Goal: Information Seeking & Learning: Learn about a topic

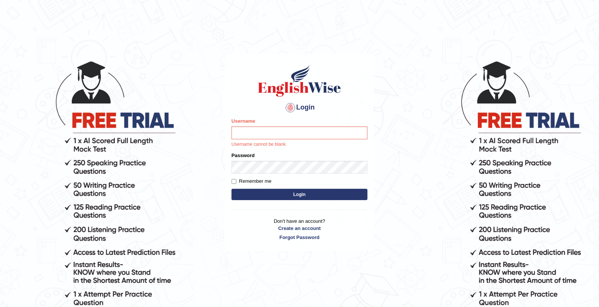
type input "mohamed_parramatta"
click at [277, 192] on button "Login" at bounding box center [299, 194] width 136 height 11
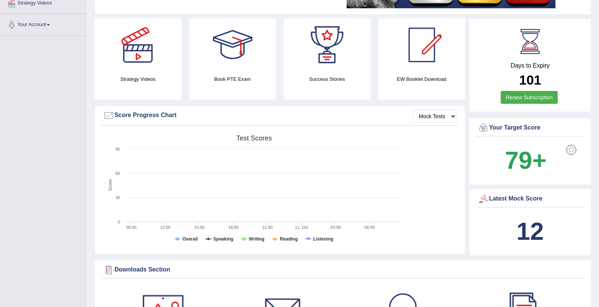
scroll to position [172, 0]
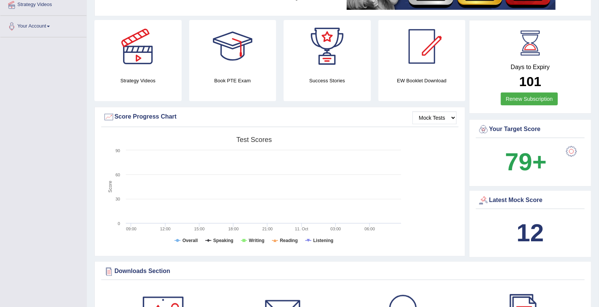
click at [542, 157] on b "79+" at bounding box center [526, 162] width 42 height 28
click at [571, 145] on div at bounding box center [571, 151] width 15 height 15
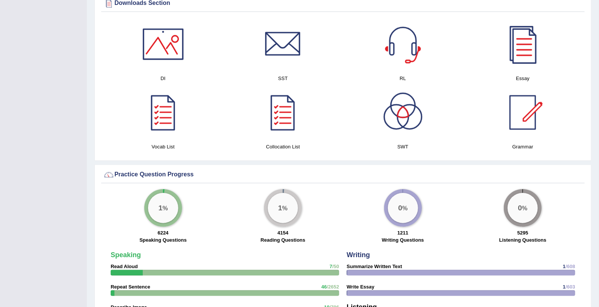
scroll to position [382, 0]
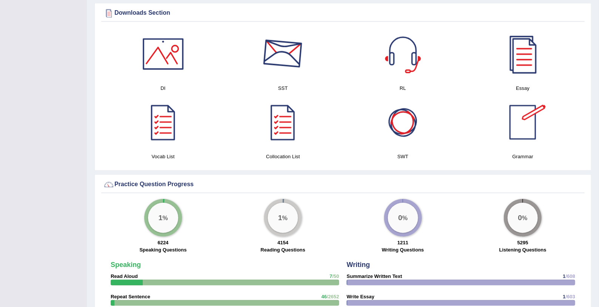
click at [276, 51] on div at bounding box center [282, 54] width 53 height 53
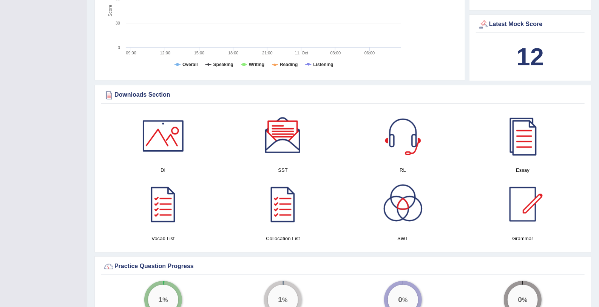
scroll to position [0, 0]
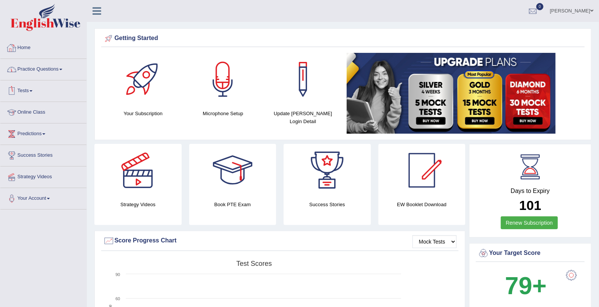
click at [51, 71] on link "Practice Questions" at bounding box center [43, 68] width 86 height 19
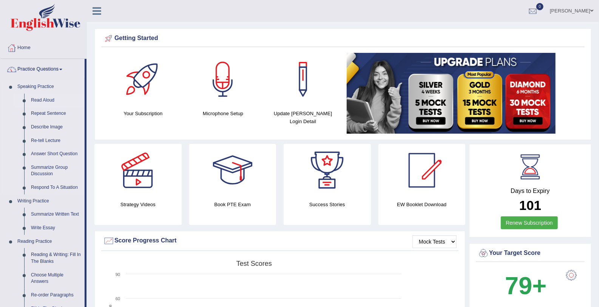
click at [50, 100] on link "Read Aloud" at bounding box center [56, 101] width 57 height 14
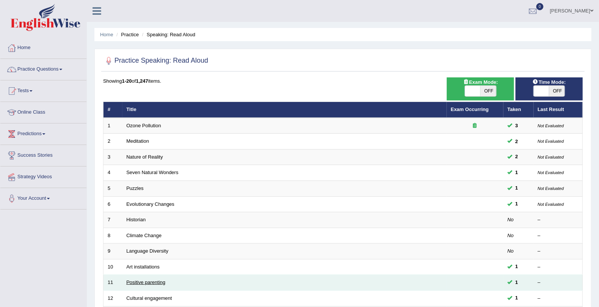
click at [158, 279] on link "Positive parenting" at bounding box center [145, 282] width 39 height 6
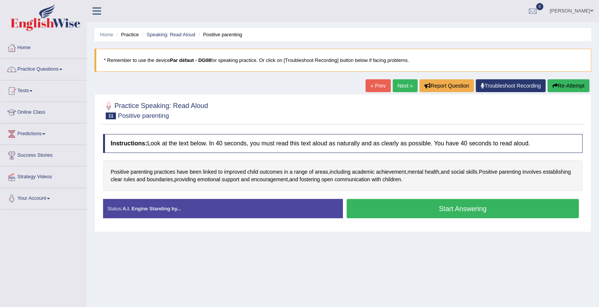
click at [383, 211] on button "Start Answering" at bounding box center [463, 208] width 232 height 19
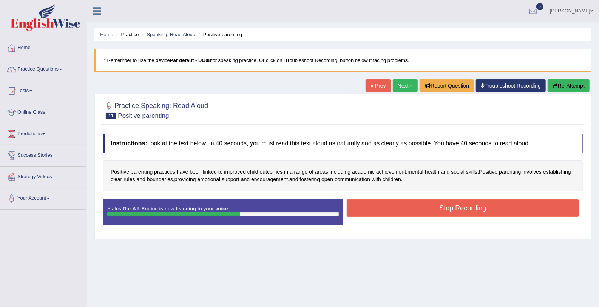
click at [383, 211] on button "Stop Recording" at bounding box center [463, 207] width 232 height 17
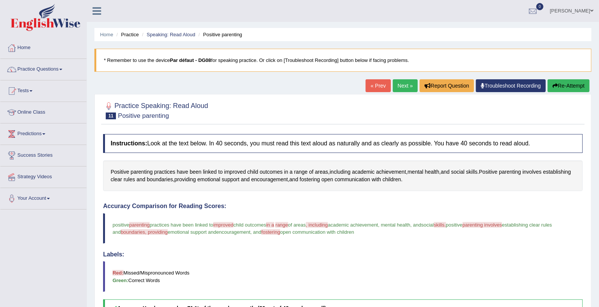
click at [403, 85] on link "Next »" at bounding box center [405, 85] width 25 height 13
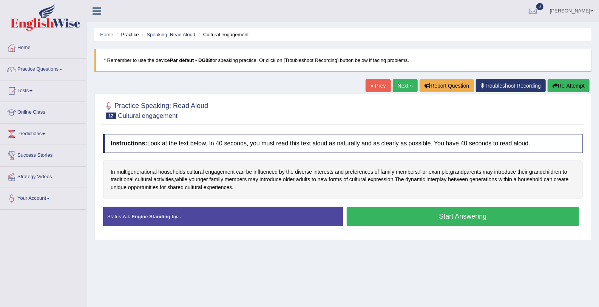
click at [356, 214] on button "Start Answering" at bounding box center [463, 216] width 232 height 19
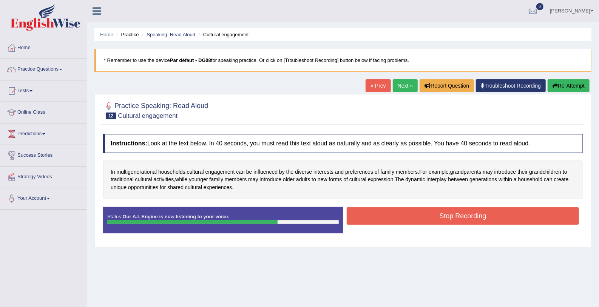
click at [356, 214] on button "Stop Recording" at bounding box center [463, 215] width 232 height 17
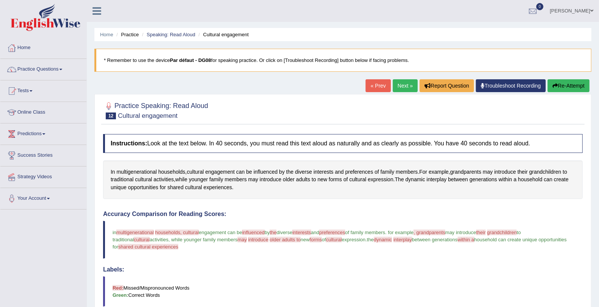
click at [398, 86] on link "Next »" at bounding box center [405, 85] width 25 height 13
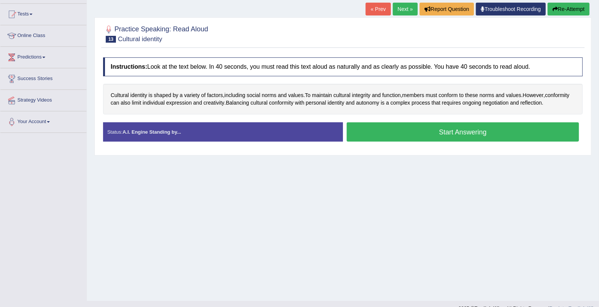
scroll to position [89, 0]
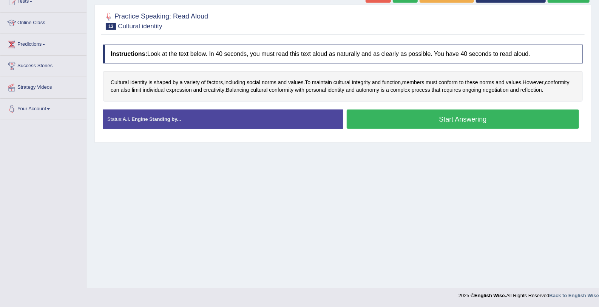
click at [404, 116] on button "Start Answering" at bounding box center [463, 118] width 232 height 19
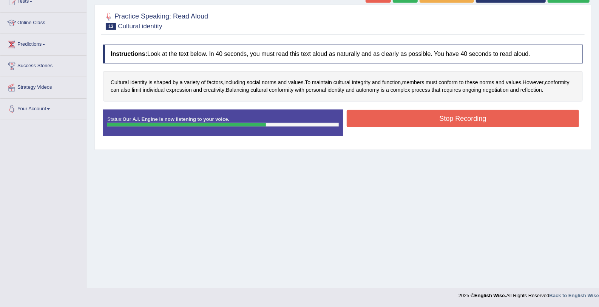
click at [404, 116] on button "Stop Recording" at bounding box center [463, 118] width 232 height 17
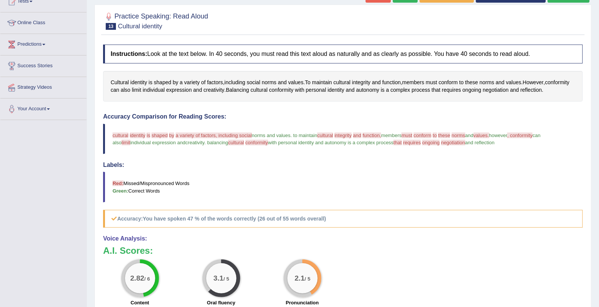
drag, startPoint x: 598, startPoint y: 150, endPoint x: 594, endPoint y: 80, distance: 70.0
click at [594, 80] on div "Home Practice Speaking: Read Aloud Cultural identity * Remember to use the devi…" at bounding box center [343, 148] width 512 height 475
drag, startPoint x: 594, startPoint y: 80, endPoint x: 598, endPoint y: 66, distance: 14.7
click at [598, 66] on html "Toggle navigation Home Practice Questions Speaking Practice Read Aloud Repeat S…" at bounding box center [299, 64] width 599 height 307
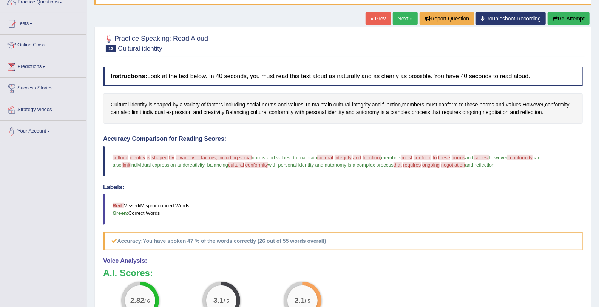
scroll to position [50, 0]
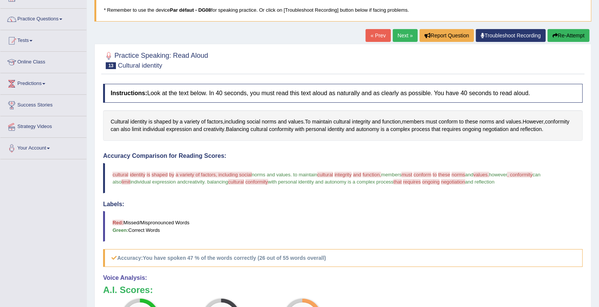
click at [572, 31] on button "Re-Attempt" at bounding box center [568, 35] width 42 height 13
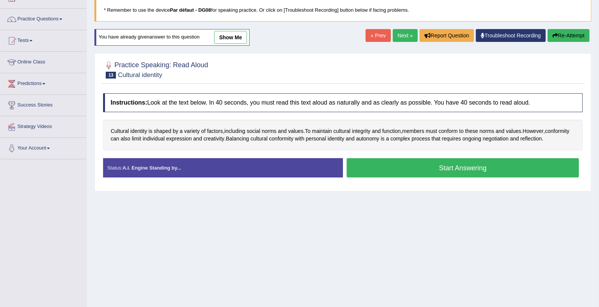
click at [415, 171] on button "Start Answering" at bounding box center [463, 167] width 232 height 19
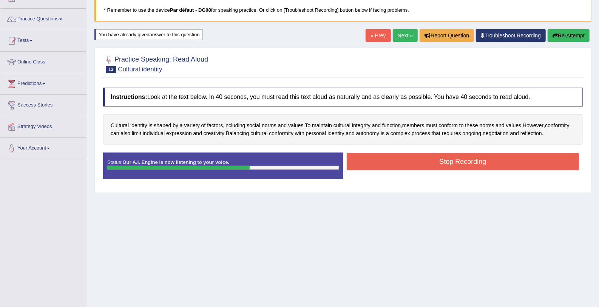
click at [415, 166] on button "Stop Recording" at bounding box center [463, 161] width 232 height 17
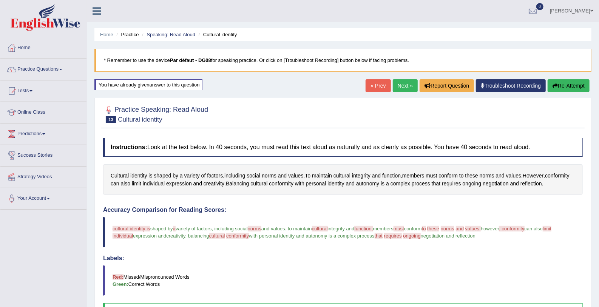
click at [403, 83] on link "Next »" at bounding box center [405, 85] width 25 height 13
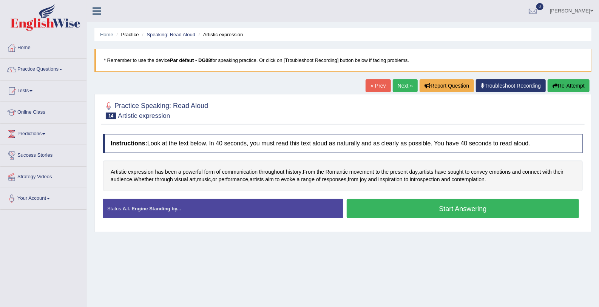
click at [353, 210] on button "Start Answering" at bounding box center [463, 208] width 232 height 19
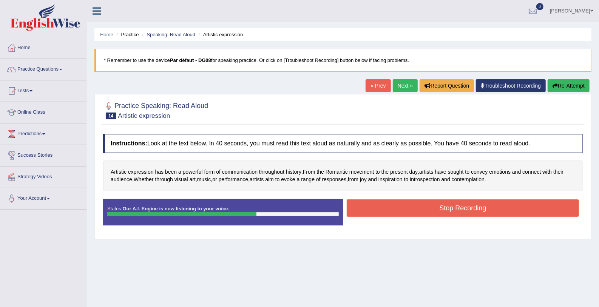
click at [364, 205] on button "Stop Recording" at bounding box center [463, 207] width 232 height 17
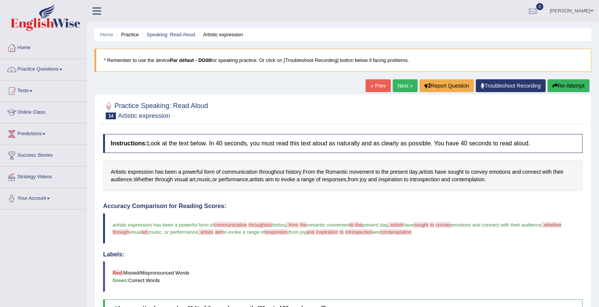
click at [407, 89] on link "Next »" at bounding box center [405, 85] width 25 height 13
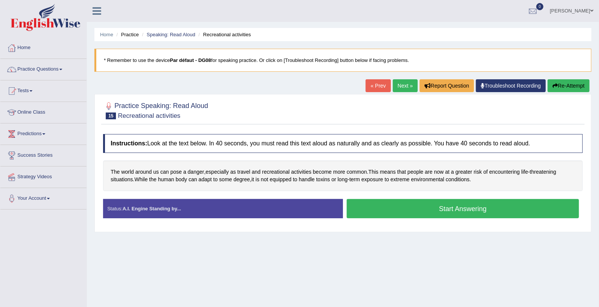
click at [381, 208] on button "Start Answering" at bounding box center [463, 208] width 232 height 19
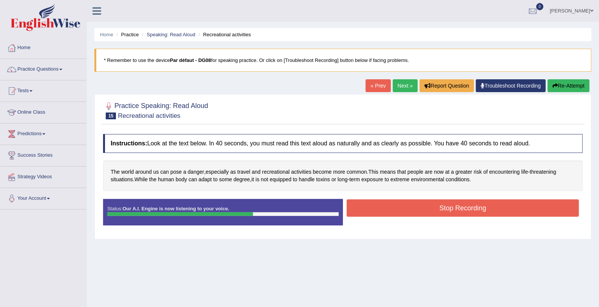
click at [381, 208] on button "Stop Recording" at bounding box center [463, 207] width 232 height 17
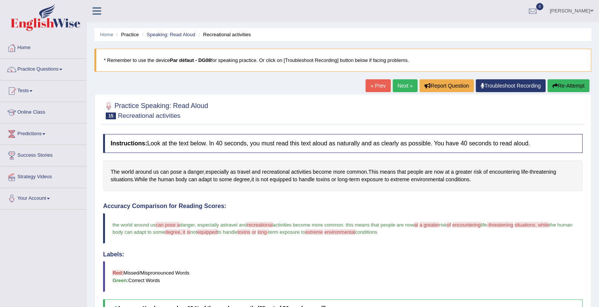
click at [400, 91] on link "Next »" at bounding box center [405, 85] width 25 height 13
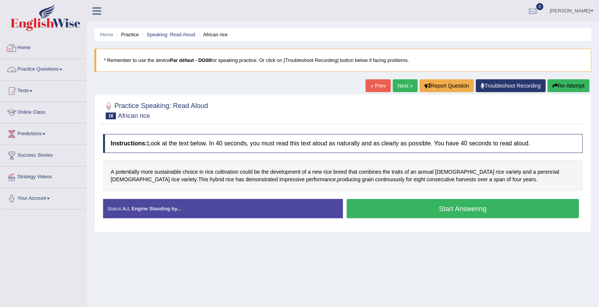
click at [65, 67] on link "Practice Questions" at bounding box center [43, 68] width 86 height 19
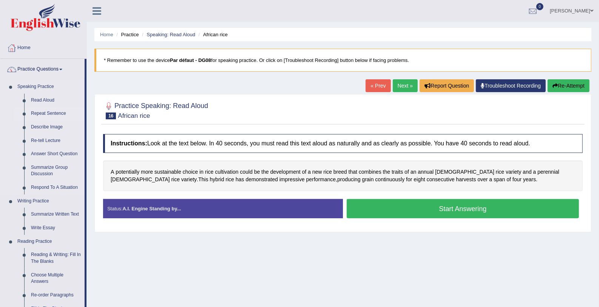
click at [56, 114] on link "Repeat Sentence" at bounding box center [56, 114] width 57 height 14
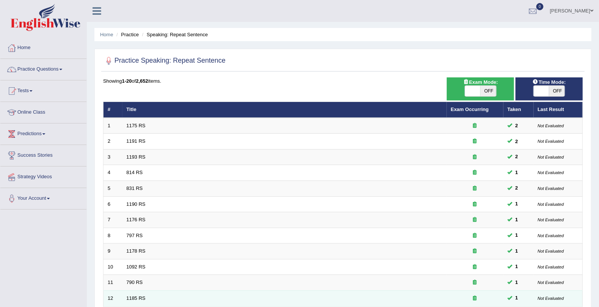
click at [296, 291] on td "1185 RS" at bounding box center [284, 298] width 324 height 16
click at [134, 296] on link "1185 RS" at bounding box center [135, 298] width 19 height 6
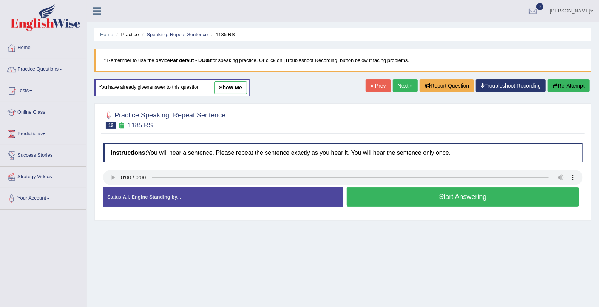
click at [376, 196] on button "Start Answering" at bounding box center [463, 196] width 232 height 19
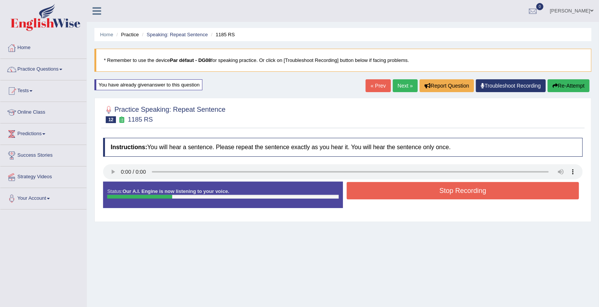
click at [376, 196] on button "Stop Recording" at bounding box center [463, 190] width 232 height 17
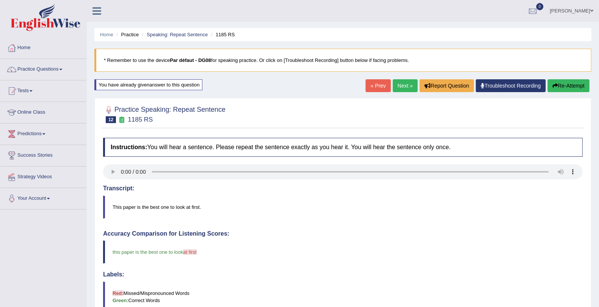
click at [400, 86] on link "Next »" at bounding box center [405, 85] width 25 height 13
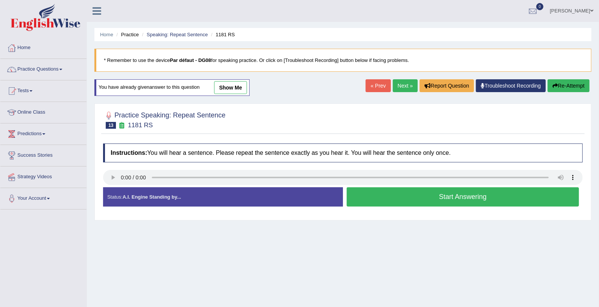
click at [355, 199] on button "Start Answering" at bounding box center [463, 196] width 232 height 19
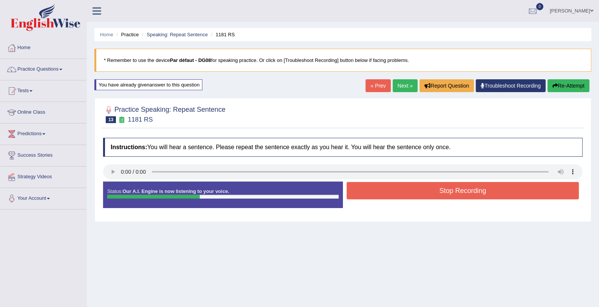
click at [360, 193] on button "Stop Recording" at bounding box center [463, 190] width 232 height 17
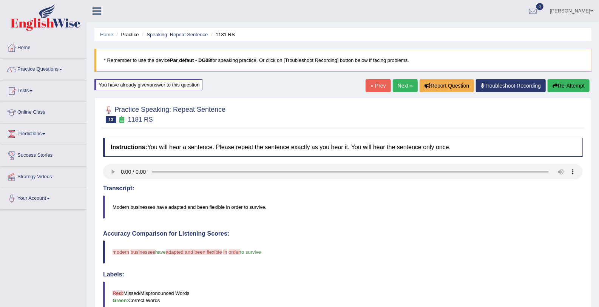
click at [407, 86] on link "Next »" at bounding box center [405, 85] width 25 height 13
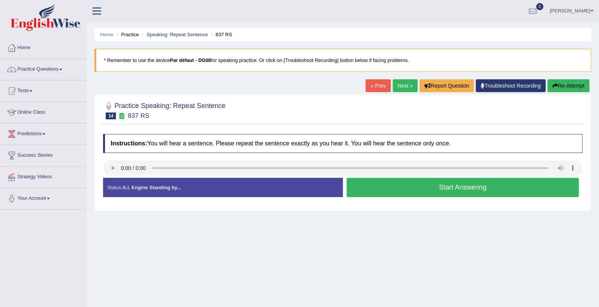
click at [401, 191] on button "Start Answering" at bounding box center [463, 187] width 232 height 19
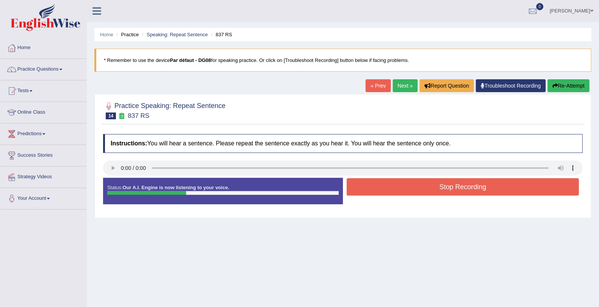
click at [401, 191] on button "Stop Recording" at bounding box center [463, 186] width 232 height 17
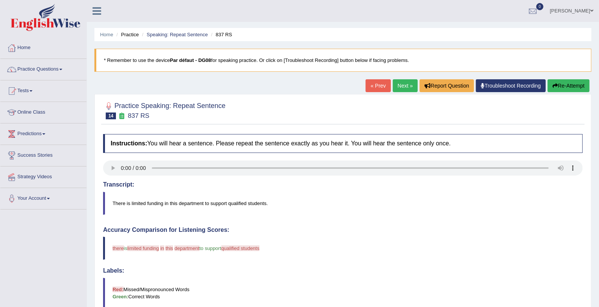
click at [404, 89] on link "Next »" at bounding box center [405, 85] width 25 height 13
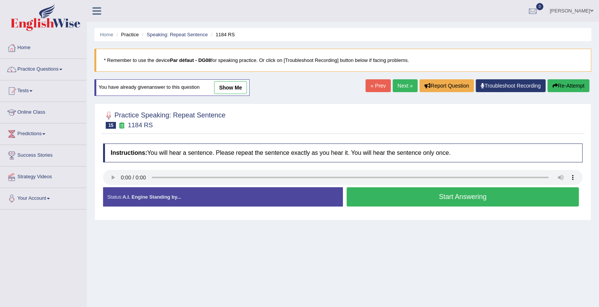
click at [376, 199] on button "Start Answering" at bounding box center [463, 196] width 232 height 19
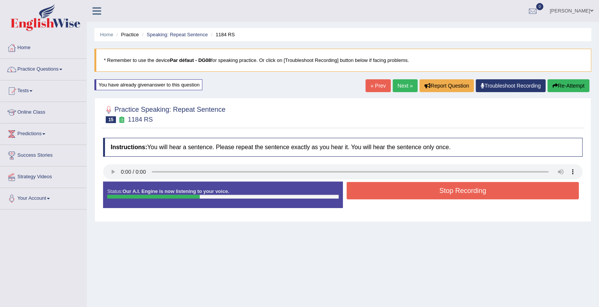
click at [376, 199] on button "Stop Recording" at bounding box center [463, 190] width 232 height 17
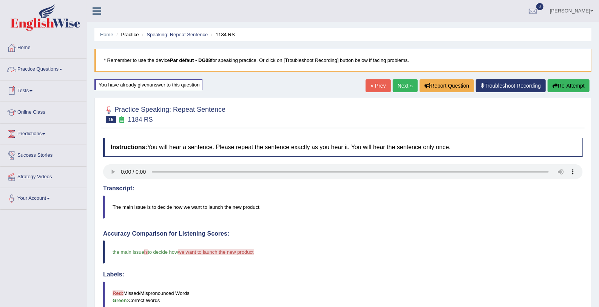
click at [61, 63] on link "Practice Questions" at bounding box center [43, 68] width 86 height 19
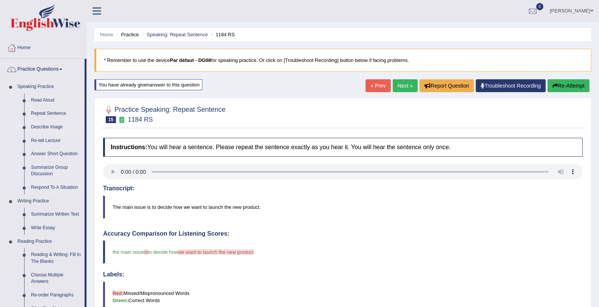
click at [51, 128] on link "Describe Image" at bounding box center [56, 127] width 57 height 14
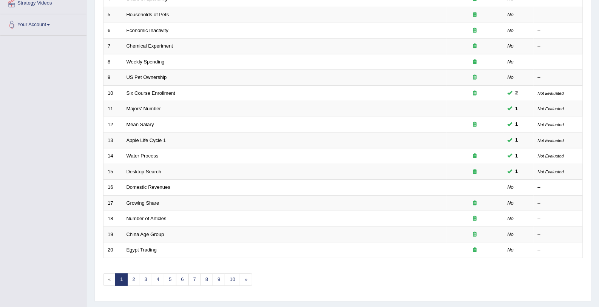
scroll to position [183, 0]
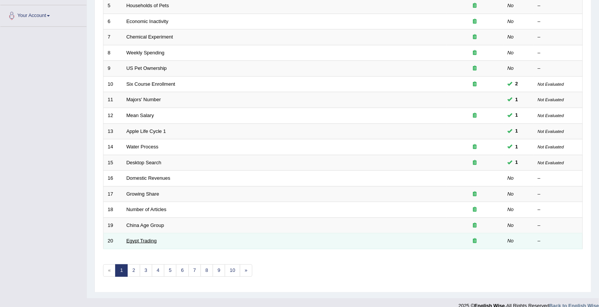
click at [139, 238] on link "Egypt Trading" at bounding box center [141, 241] width 30 height 6
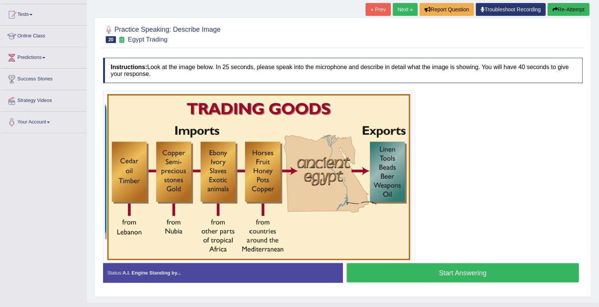
scroll to position [89, 0]
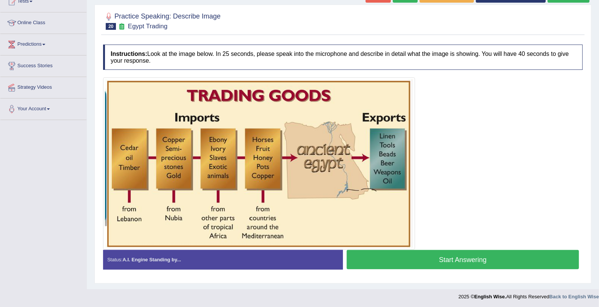
click at [447, 261] on button "Start Answering" at bounding box center [463, 259] width 232 height 19
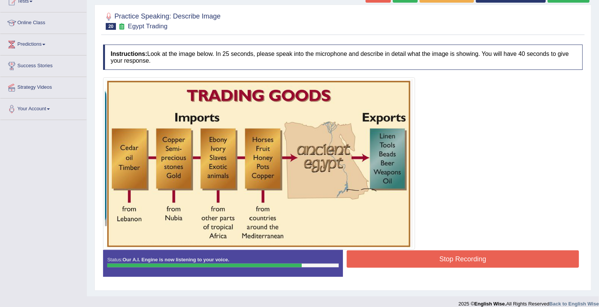
click at [447, 261] on button "Stop Recording" at bounding box center [463, 258] width 232 height 17
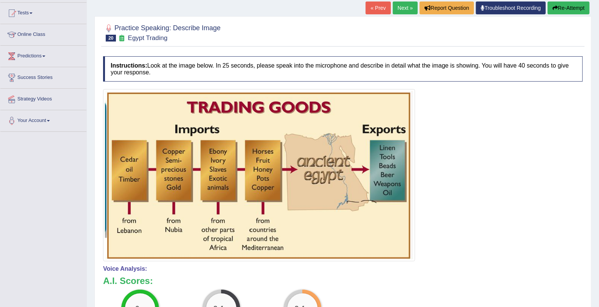
scroll to position [0, 0]
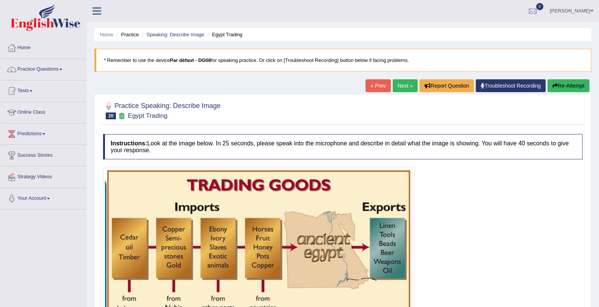
click at [402, 80] on link "Next »" at bounding box center [405, 85] width 25 height 13
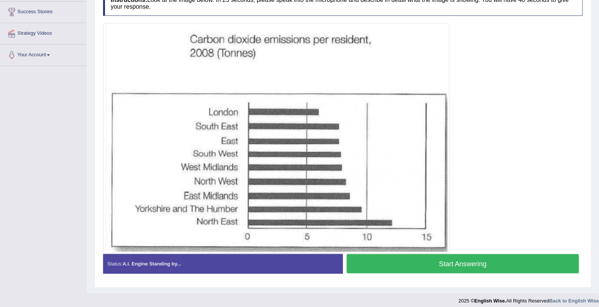
scroll to position [142, 0]
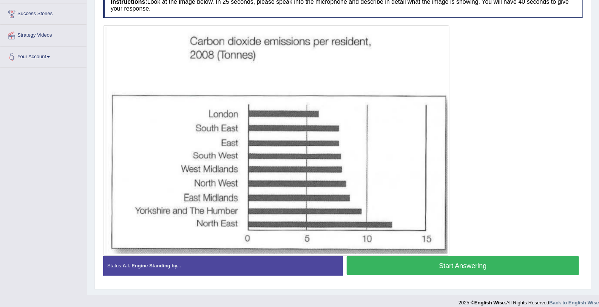
click at [509, 265] on button "Start Answering" at bounding box center [463, 265] width 232 height 19
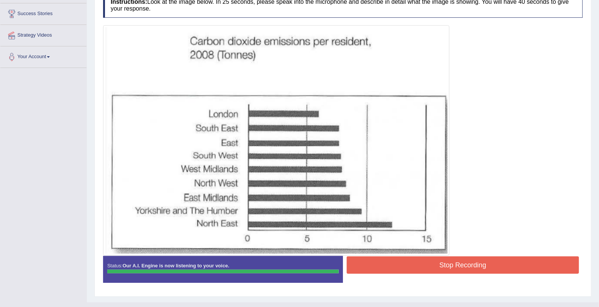
click at [512, 269] on button "Stop Recording" at bounding box center [463, 264] width 232 height 17
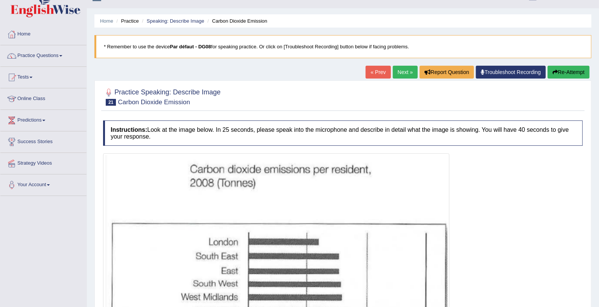
scroll to position [5, 0]
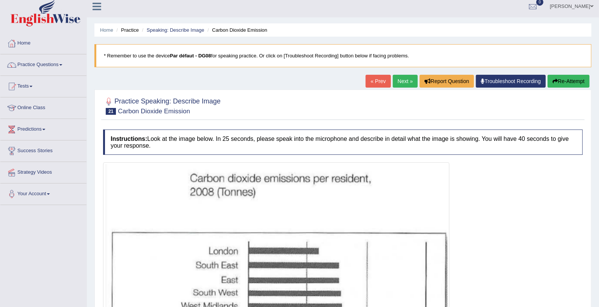
click at [403, 79] on link "Next »" at bounding box center [405, 81] width 25 height 13
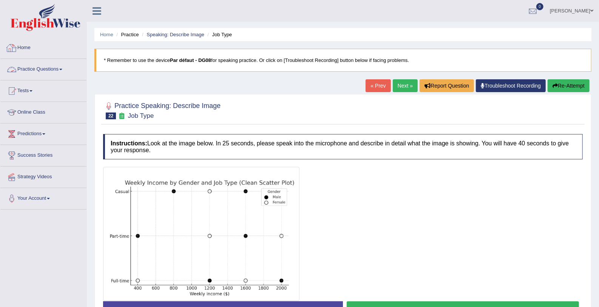
click at [25, 70] on link "Practice Questions" at bounding box center [43, 68] width 86 height 19
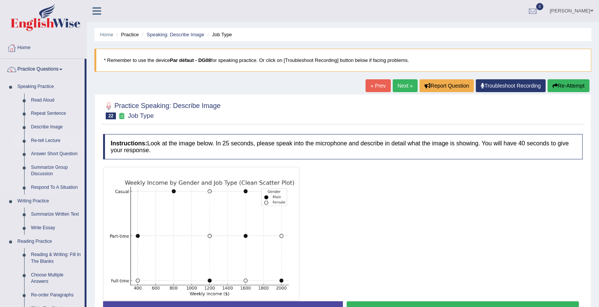
click at [51, 140] on link "Re-tell Lecture" at bounding box center [56, 141] width 57 height 14
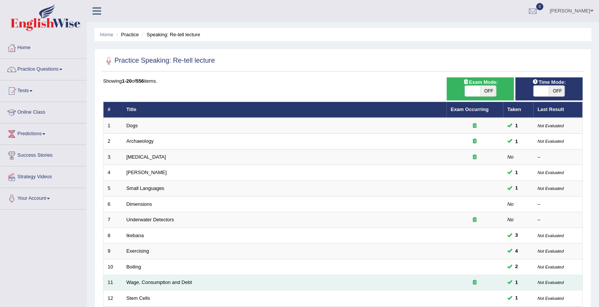
click at [455, 283] on div at bounding box center [475, 282] width 48 height 7
click at [174, 280] on link "Wage, Consumption and Debt" at bounding box center [159, 282] width 66 height 6
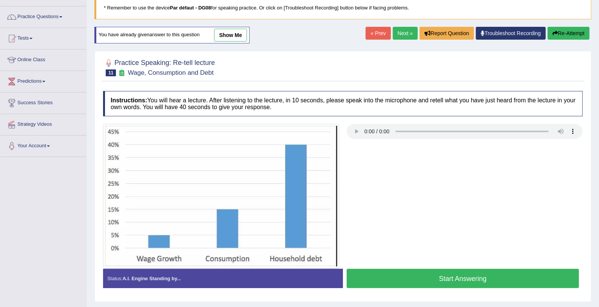
scroll to position [52, 0]
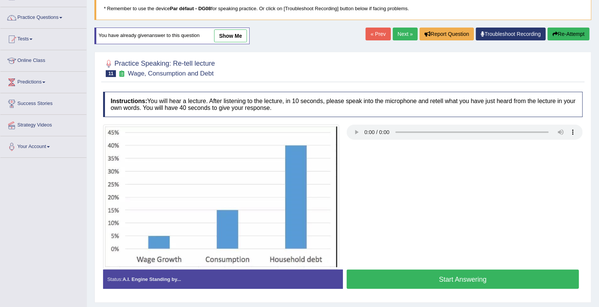
click at [448, 274] on button "Start Answering" at bounding box center [463, 279] width 232 height 19
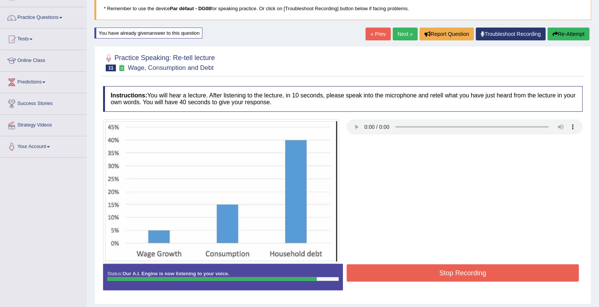
click at [448, 274] on button "Stop Recording" at bounding box center [463, 272] width 232 height 17
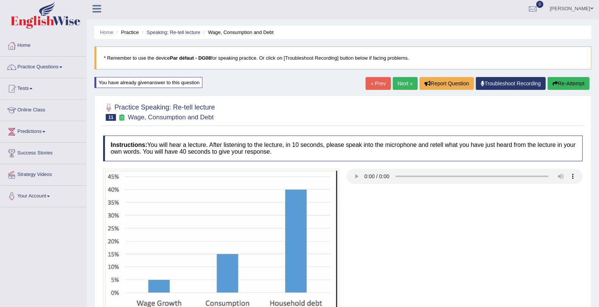
scroll to position [0, 0]
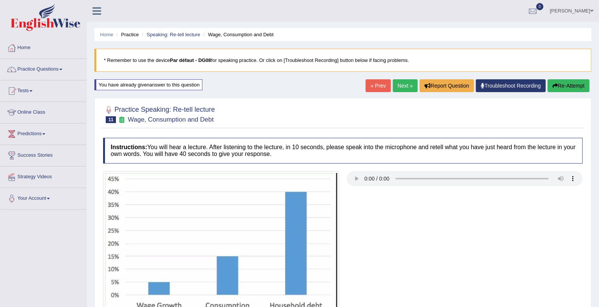
click at [396, 81] on link "Next »" at bounding box center [405, 85] width 25 height 13
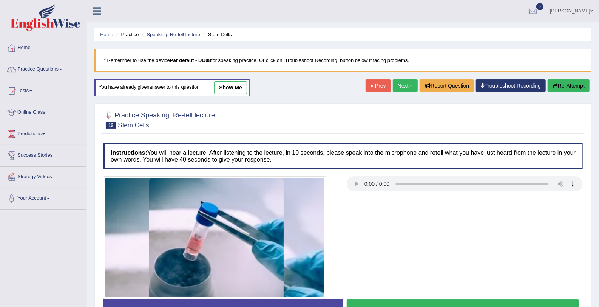
click at [396, 304] on button "Start Answering" at bounding box center [463, 308] width 232 height 19
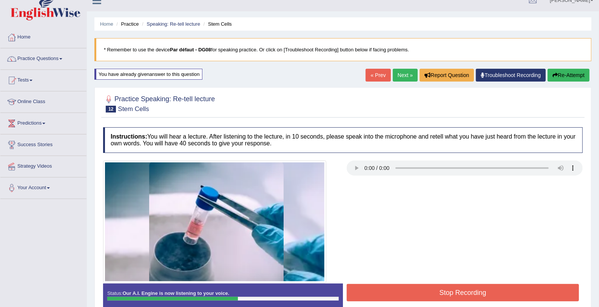
scroll to position [89, 0]
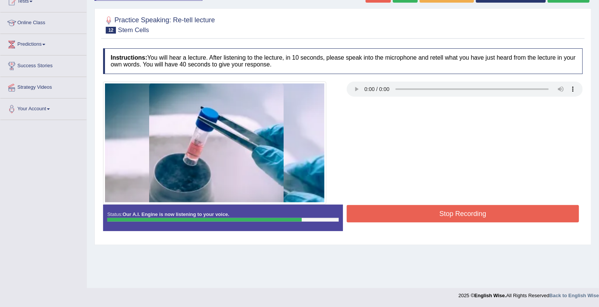
click at [508, 208] on button "Stop Recording" at bounding box center [463, 213] width 232 height 17
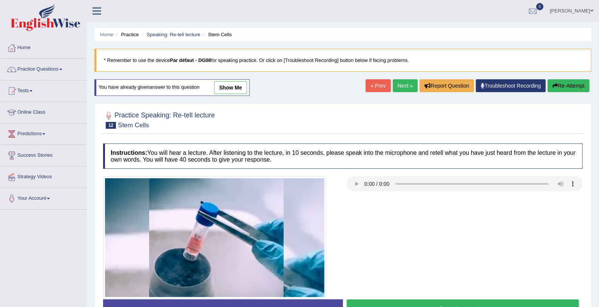
click at [499, 163] on h4 "Instructions: You will hear a lecture. After listening to the lecture, in 10 se…" at bounding box center [342, 155] width 479 height 25
click at [238, 91] on link "show me" at bounding box center [230, 87] width 33 height 13
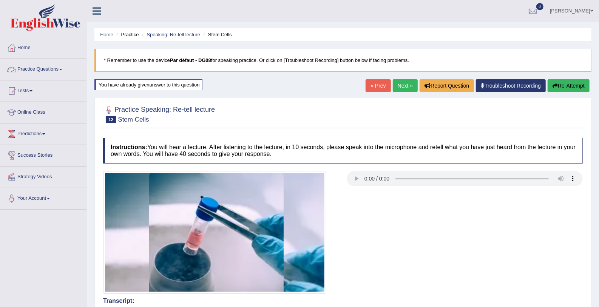
click at [66, 67] on link "Practice Questions" at bounding box center [43, 68] width 86 height 19
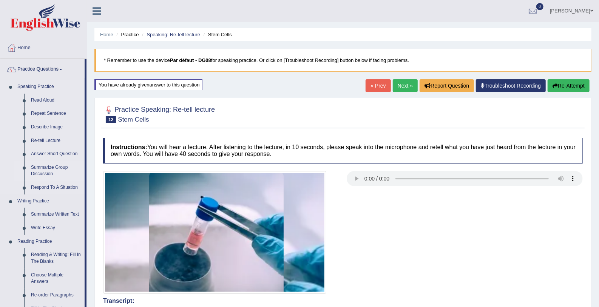
click at [45, 170] on link "Summarize Group Discussion" at bounding box center [56, 171] width 57 height 20
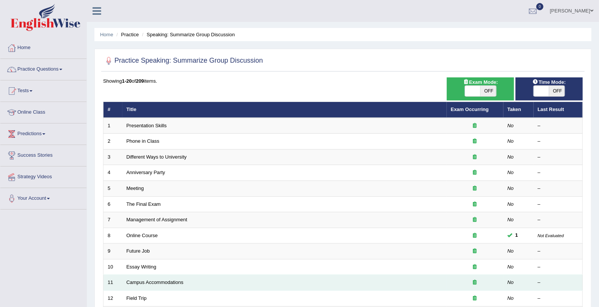
click at [198, 275] on td "Campus Accommodations" at bounding box center [284, 283] width 324 height 16
click at [181, 280] on link "Campus Accommodations" at bounding box center [154, 282] width 57 height 6
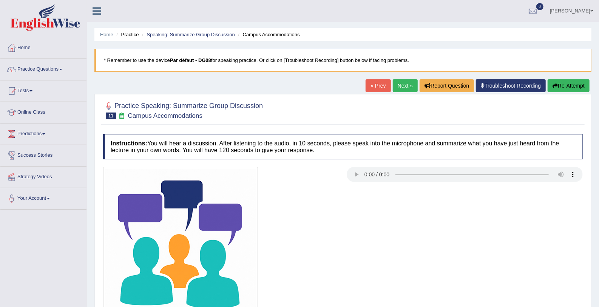
click at [413, 85] on link "Next »" at bounding box center [405, 85] width 25 height 13
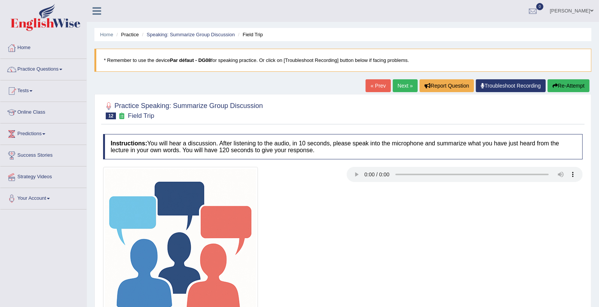
click at [371, 84] on link "« Prev" at bounding box center [377, 85] width 25 height 13
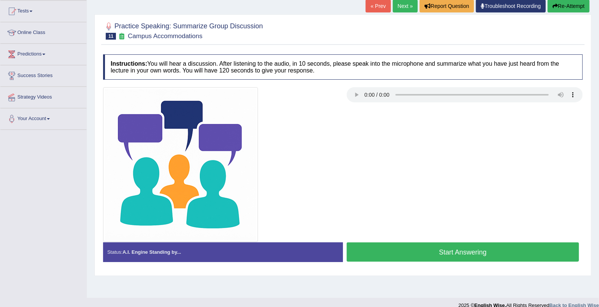
scroll to position [80, 0]
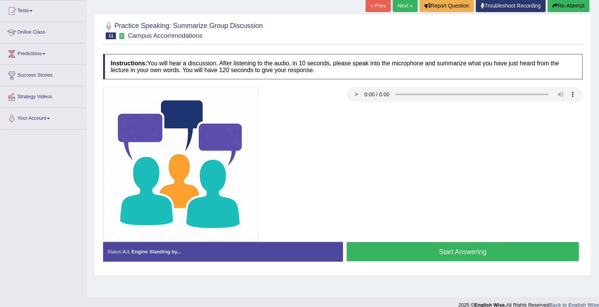
click at [455, 244] on button "Start Answering" at bounding box center [463, 251] width 232 height 19
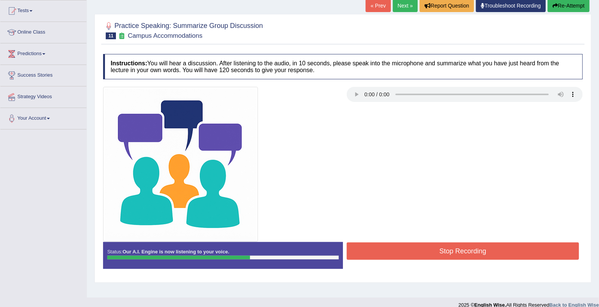
click at [455, 244] on button "Stop Recording" at bounding box center [463, 250] width 232 height 17
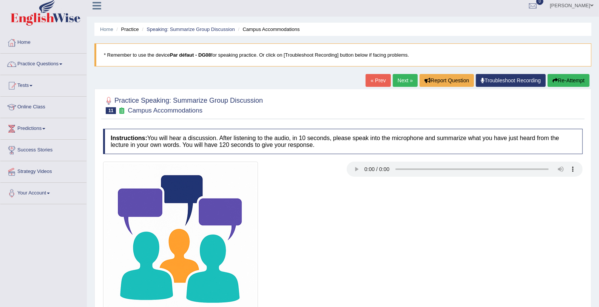
scroll to position [0, 0]
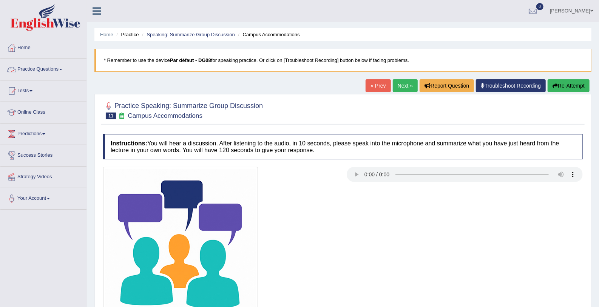
click at [35, 71] on link "Practice Questions" at bounding box center [43, 68] width 86 height 19
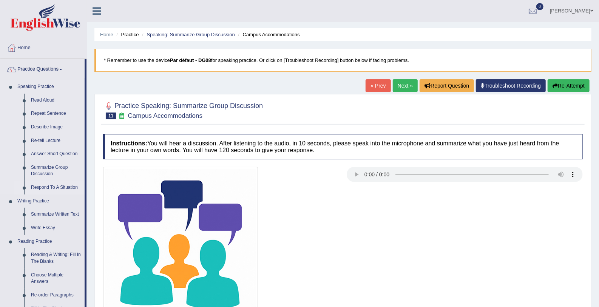
click at [79, 187] on link "Respond To A Situation" at bounding box center [56, 188] width 57 height 14
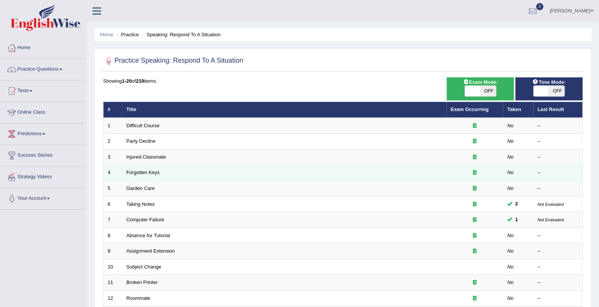
click at [266, 169] on td "Forgotten Keys" at bounding box center [284, 173] width 324 height 16
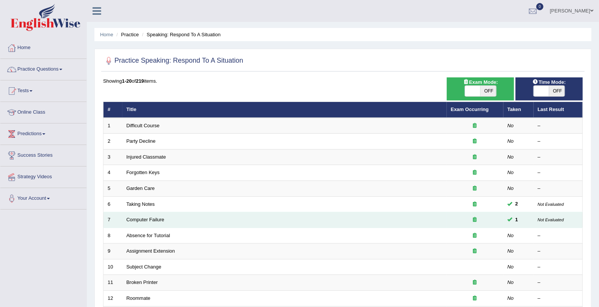
click at [177, 214] on td "Computer Failure" at bounding box center [284, 220] width 324 height 16
click at [162, 217] on link "Computer Failure" at bounding box center [145, 220] width 38 height 6
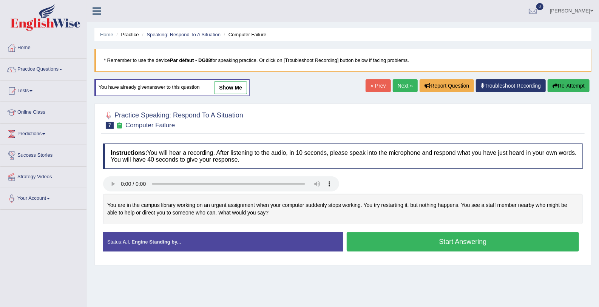
click at [369, 244] on button "Start Answering" at bounding box center [463, 241] width 232 height 19
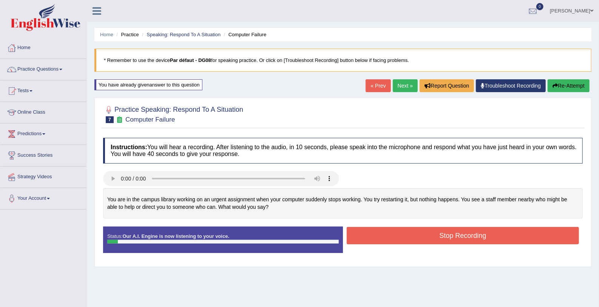
click at [370, 240] on button "Stop Recording" at bounding box center [463, 235] width 232 height 17
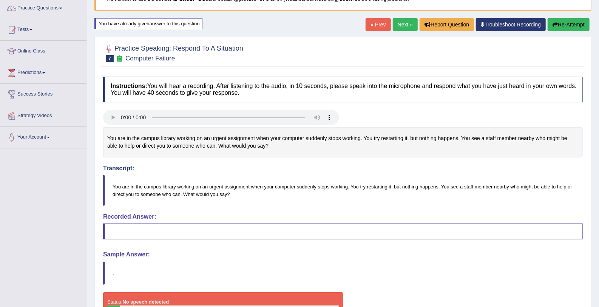
scroll to position [43, 0]
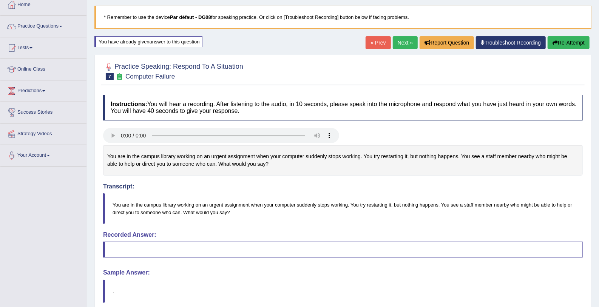
click at [554, 45] on button "Re-Attempt" at bounding box center [568, 42] width 42 height 13
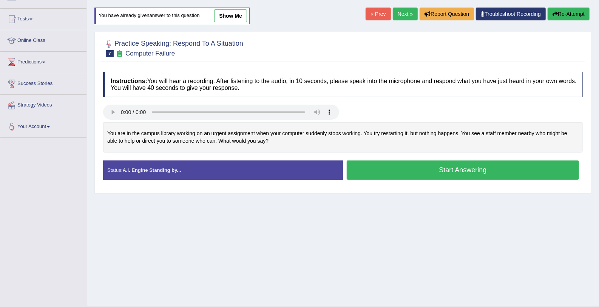
scroll to position [71, 0]
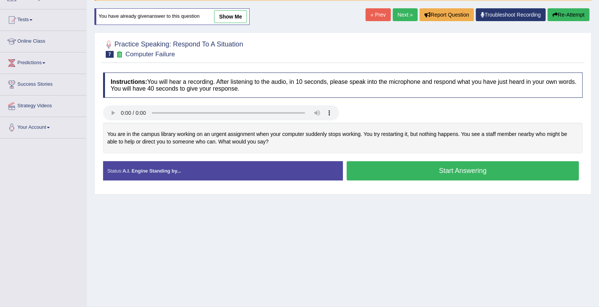
click at [426, 169] on button "Start Answering" at bounding box center [463, 170] width 232 height 19
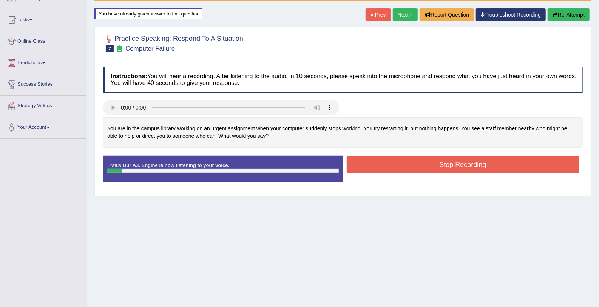
click at [426, 169] on button "Stop Recording" at bounding box center [463, 164] width 232 height 17
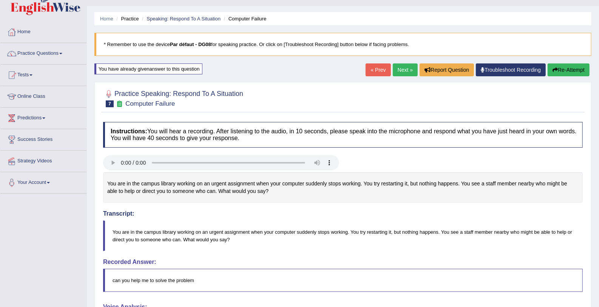
scroll to position [0, 0]
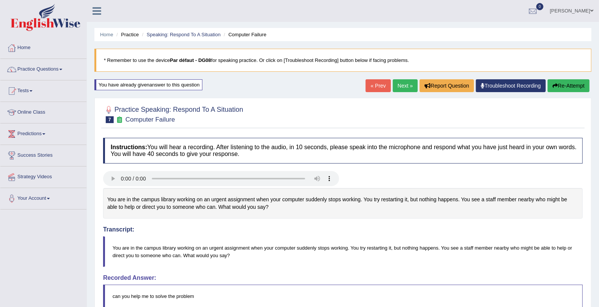
click at [572, 88] on button "Re-Attempt" at bounding box center [568, 85] width 42 height 13
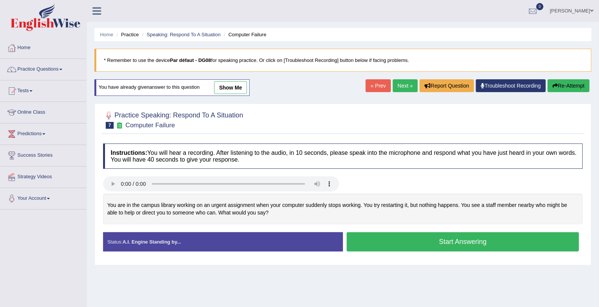
click at [408, 236] on button "Start Answering" at bounding box center [463, 241] width 232 height 19
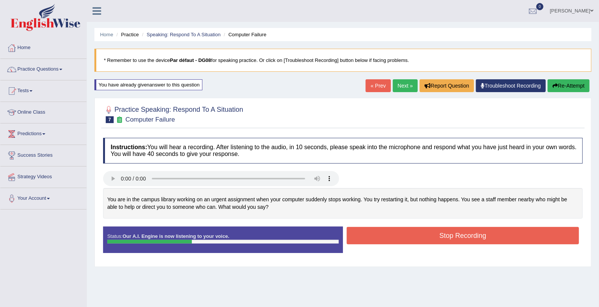
click at [408, 236] on button "Stop Recording" at bounding box center [463, 235] width 232 height 17
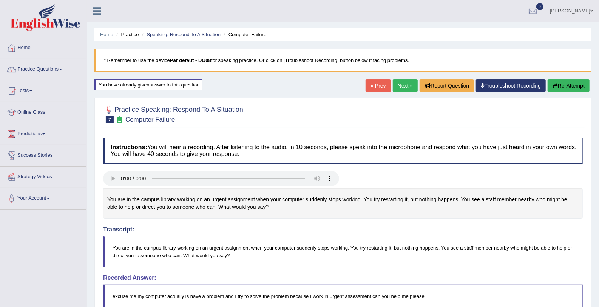
click at [557, 86] on button "Re-Attempt" at bounding box center [568, 85] width 42 height 13
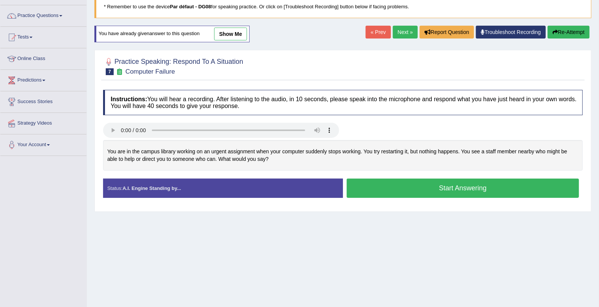
scroll to position [53, 0]
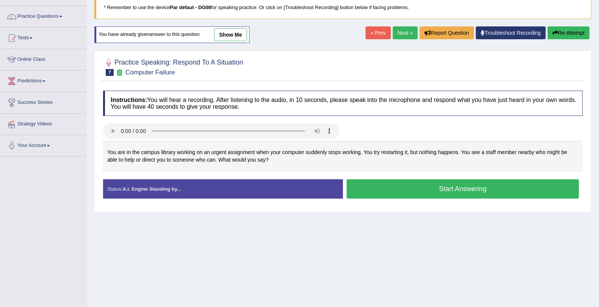
click at [424, 187] on button "Start Answering" at bounding box center [463, 188] width 232 height 19
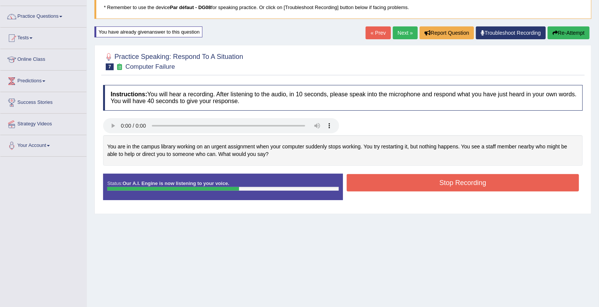
click at [424, 187] on button "Stop Recording" at bounding box center [463, 182] width 232 height 17
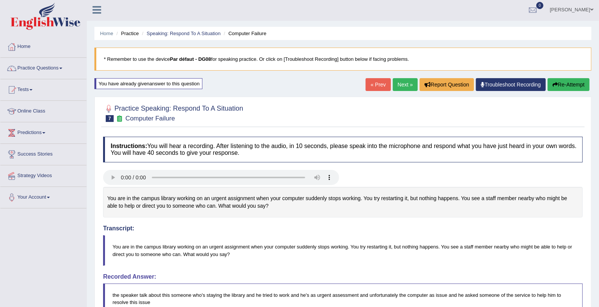
scroll to position [0, 0]
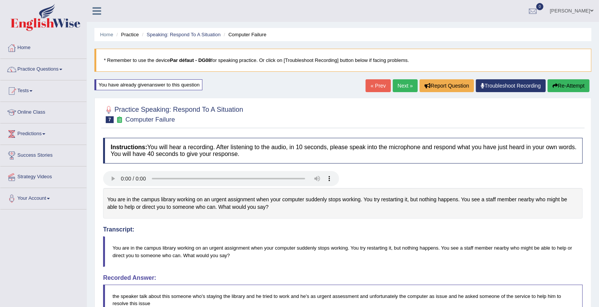
click at [403, 89] on link "Next »" at bounding box center [405, 85] width 25 height 13
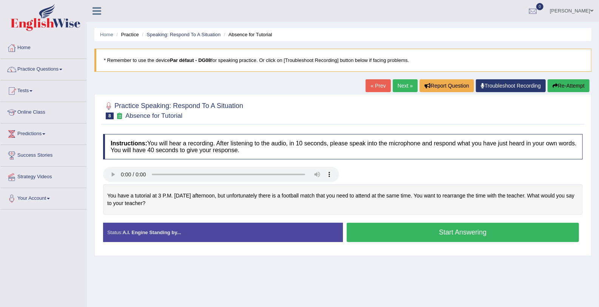
click at [410, 233] on button "Start Answering" at bounding box center [463, 232] width 232 height 19
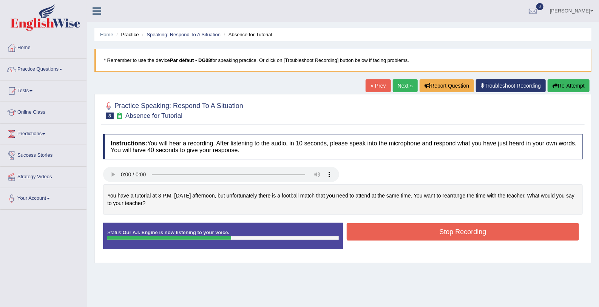
click at [410, 233] on button "Stop Recording" at bounding box center [463, 231] width 232 height 17
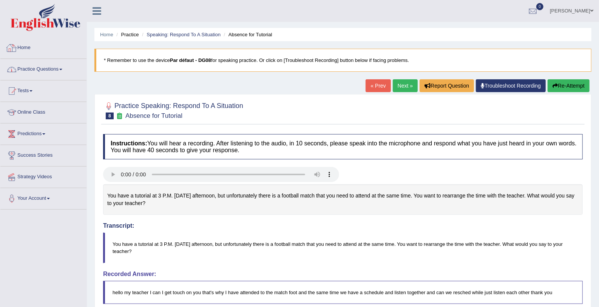
click at [36, 60] on link "Practice Questions" at bounding box center [43, 68] width 86 height 19
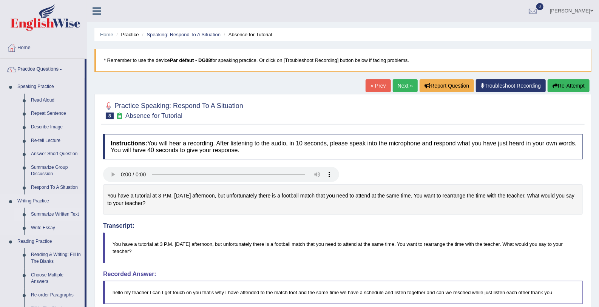
click at [57, 214] on link "Summarize Written Text" at bounding box center [56, 215] width 57 height 14
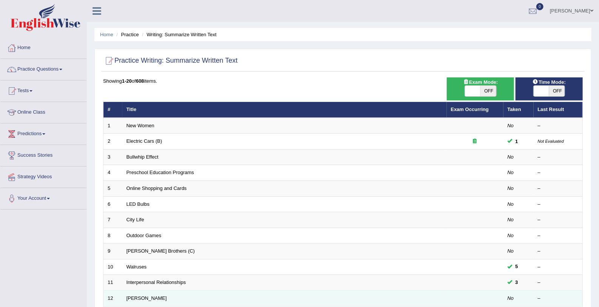
click at [153, 293] on td "[PERSON_NAME]" at bounding box center [284, 298] width 324 height 16
click at [152, 296] on link "[PERSON_NAME]" at bounding box center [146, 298] width 40 height 6
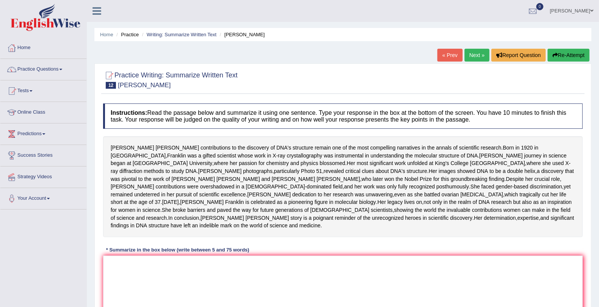
scroll to position [107, 0]
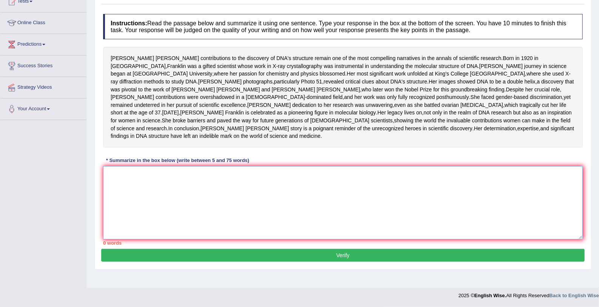
click at [135, 190] on textarea at bounding box center [342, 202] width 479 height 73
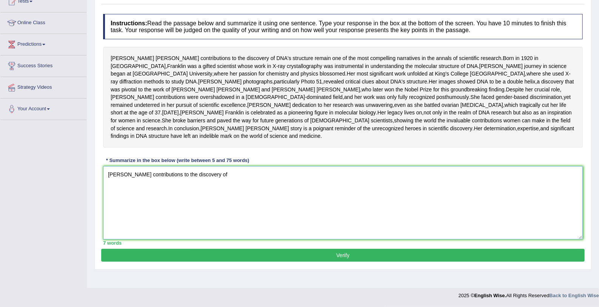
click at [259, 186] on textarea "Rosalind franklin's contributions to the discovery of" at bounding box center [342, 202] width 479 height 73
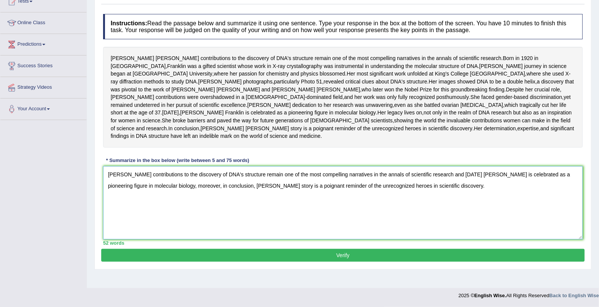
type textarea "Rosalind franklin's contributions to the discovery of DNA's structure remain on…"
click at [220, 262] on button "Verify" at bounding box center [342, 255] width 483 height 13
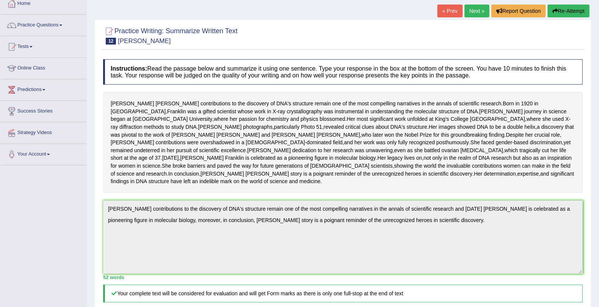
scroll to position [43, 0]
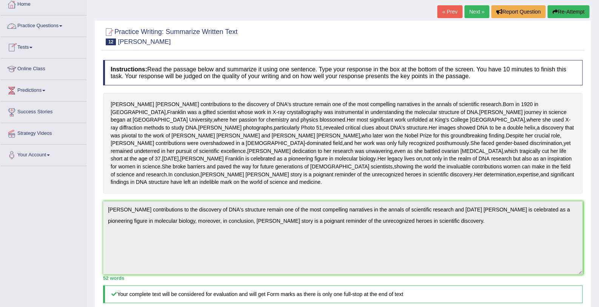
click at [52, 22] on link "Practice Questions" at bounding box center [43, 24] width 86 height 19
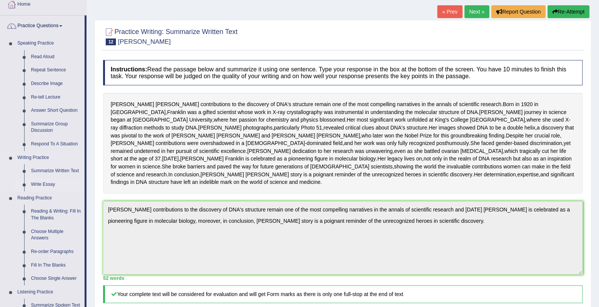
click at [40, 186] on link "Write Essay" at bounding box center [56, 185] width 57 height 14
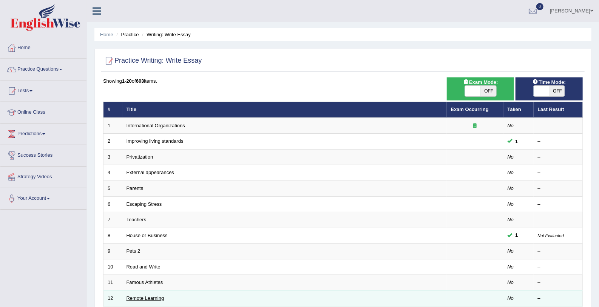
click at [151, 295] on link "Remote Learning" at bounding box center [145, 298] width 38 height 6
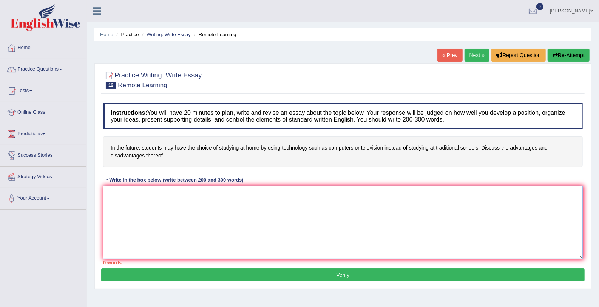
click at [113, 193] on textarea at bounding box center [342, 222] width 479 height 73
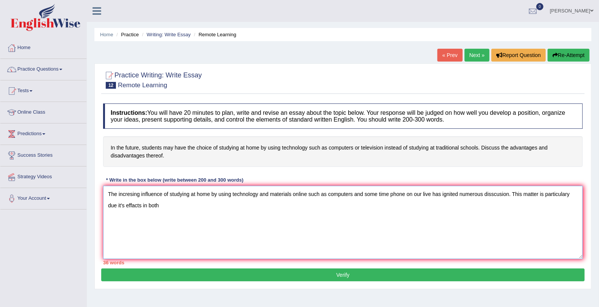
click at [573, 193] on textarea "The incresing influence of studying at home by using technology and materials o…" at bounding box center [342, 222] width 479 height 73
click at [189, 211] on textarea "The incresing influence of studying at home by using technology and materials o…" at bounding box center [342, 222] width 479 height 73
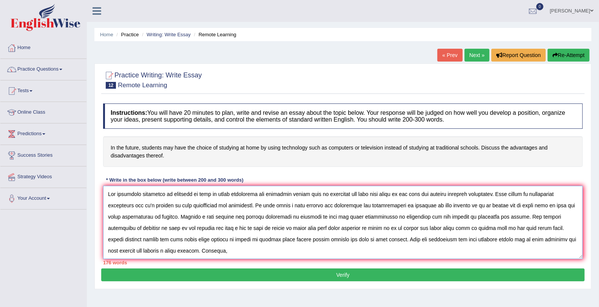
click at [189, 217] on textarea at bounding box center [342, 222] width 479 height 73
click at [205, 249] on textarea at bounding box center [342, 222] width 479 height 73
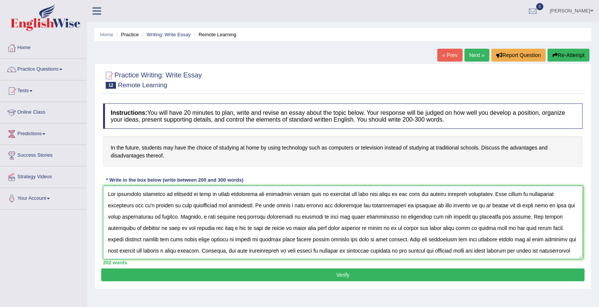
scroll to position [7, 0]
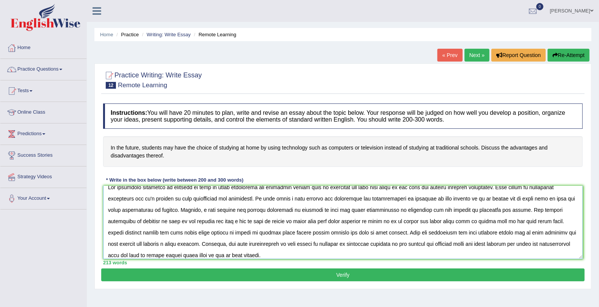
type textarea "The incresing influence of studying at home by using technology and materials o…"
click at [186, 278] on button "Verify" at bounding box center [342, 274] width 483 height 13
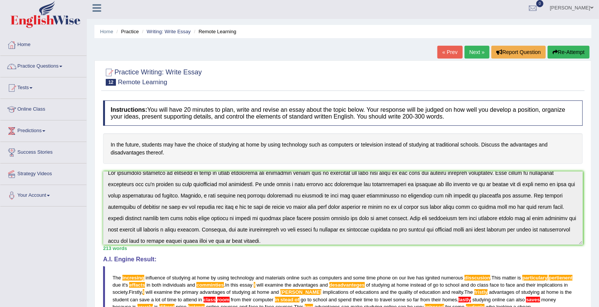
scroll to position [0, 0]
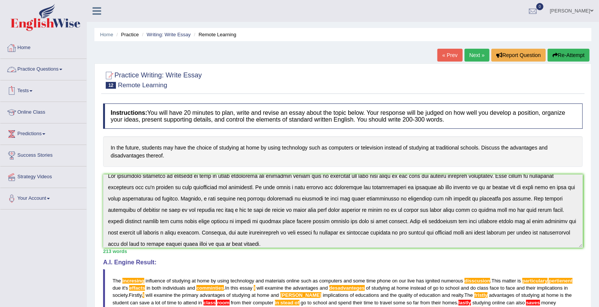
click at [54, 70] on link "Practice Questions" at bounding box center [43, 68] width 86 height 19
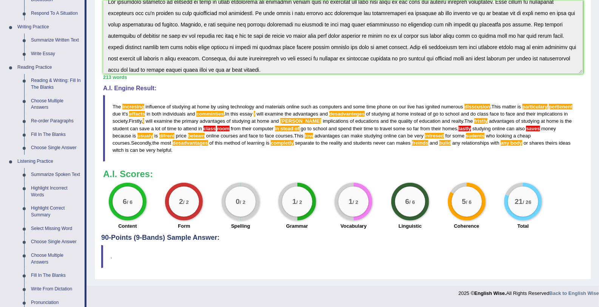
scroll to position [177, 0]
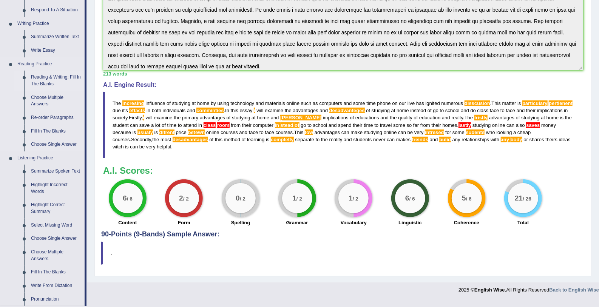
click at [62, 77] on link "Reading & Writing: Fill In The Blanks" at bounding box center [56, 81] width 57 height 20
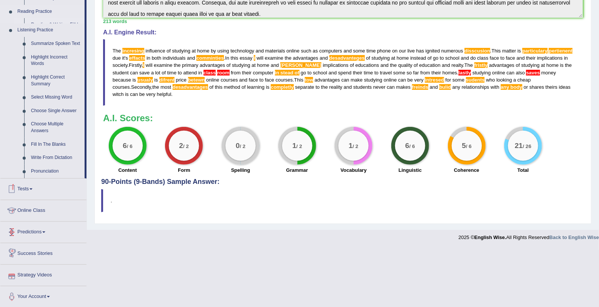
scroll to position [260, 0]
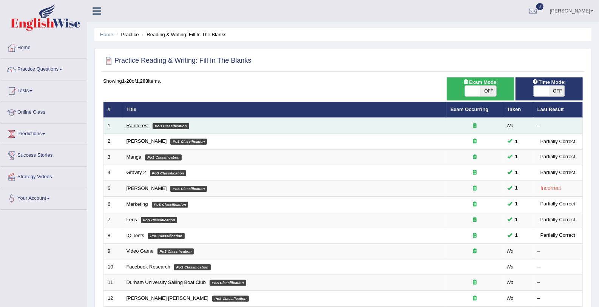
click at [132, 127] on link "Rainforest" at bounding box center [137, 126] width 22 height 6
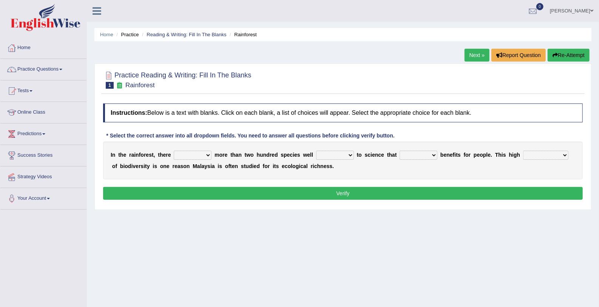
click at [202, 153] on select "have can be has is" at bounding box center [193, 155] width 38 height 9
select select "is"
click at [174, 151] on select "have can be has is" at bounding box center [193, 155] width 38 height 9
click at [316, 156] on select "knowing known knew know" at bounding box center [335, 155] width 38 height 9
select select "known"
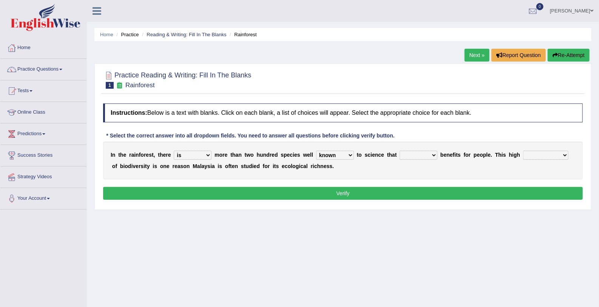
click at [316, 151] on select "knowing known knew know" at bounding box center [335, 155] width 38 height 9
click at [414, 154] on select "contain contained containing contains" at bounding box center [418, 155] width 38 height 9
select select "contained"
click at [399, 151] on select "contain contained containing contains" at bounding box center [418, 155] width 38 height 9
click at [538, 152] on select "condensation conjunction continuity complexity" at bounding box center [545, 155] width 45 height 9
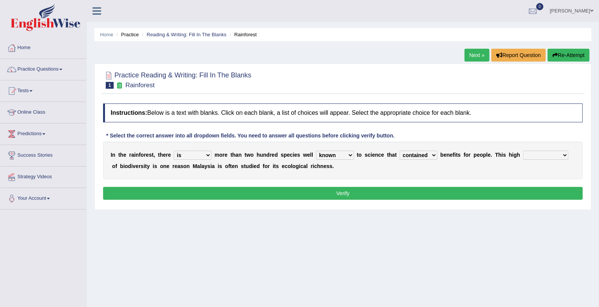
click at [538, 152] on select "condensation conjunction continuity complexity" at bounding box center [545, 155] width 45 height 9
select select "complexity"
click at [523, 151] on select "condensation conjunction continuity complexity" at bounding box center [545, 155] width 45 height 9
click at [512, 196] on button "Verify" at bounding box center [342, 193] width 479 height 13
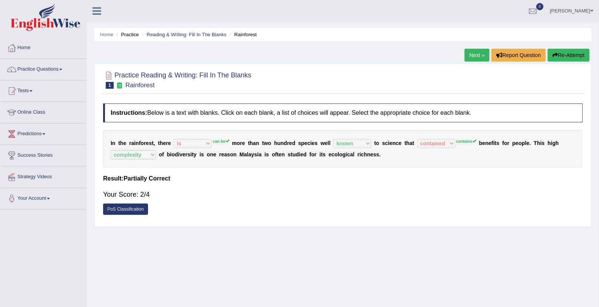
click at [478, 54] on link "Next »" at bounding box center [476, 55] width 25 height 13
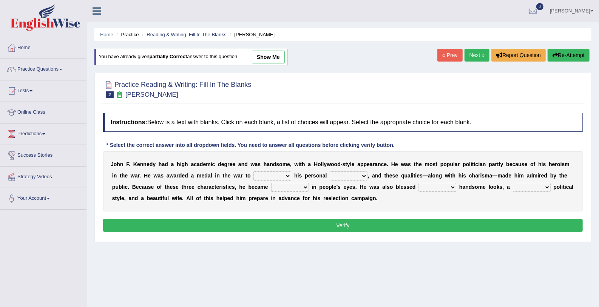
click at [253, 171] on select "prove show evidence upthrow" at bounding box center [272, 175] width 38 height 9
select select "prove"
click at [253, 171] on select "prove show evidence upthrow" at bounding box center [272, 175] width 38 height 9
click at [330, 175] on select "passion courage charm liking" at bounding box center [349, 175] width 38 height 9
select select "passion"
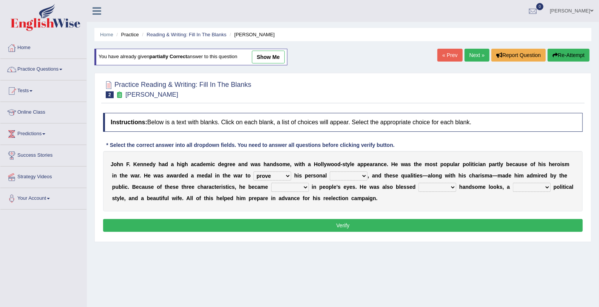
click at [330, 171] on select "passion courage charm liking" at bounding box center [349, 175] width 38 height 9
click at [271, 185] on select "iconic ironic identical impotent" at bounding box center [290, 187] width 38 height 9
select select "iconic"
click at [271, 183] on select "iconic ironic identical impotent" at bounding box center [290, 187] width 38 height 9
click at [418, 185] on select "with in upon to" at bounding box center [437, 187] width 38 height 9
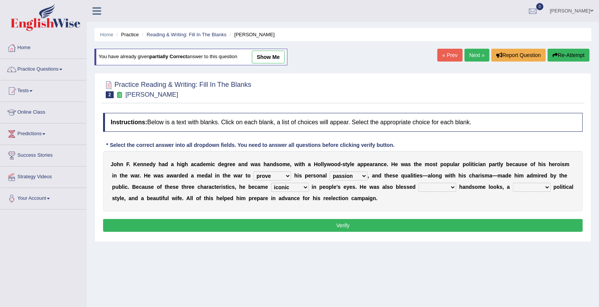
select select "with"
click at [418, 183] on select "with in upon to" at bounding box center [437, 187] width 38 height 9
click at [513, 186] on select "mending mends mended mend" at bounding box center [532, 187] width 38 height 9
select select "mending"
click at [513, 183] on select "mending mends mended mend" at bounding box center [532, 187] width 38 height 9
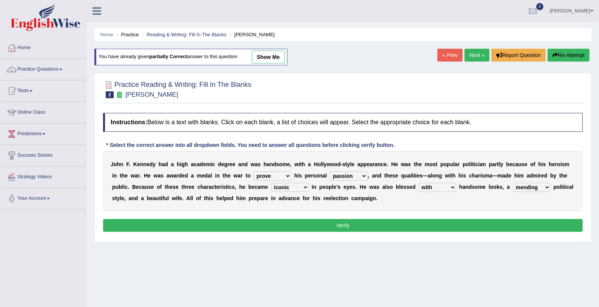
click at [461, 230] on button "Verify" at bounding box center [342, 225] width 479 height 13
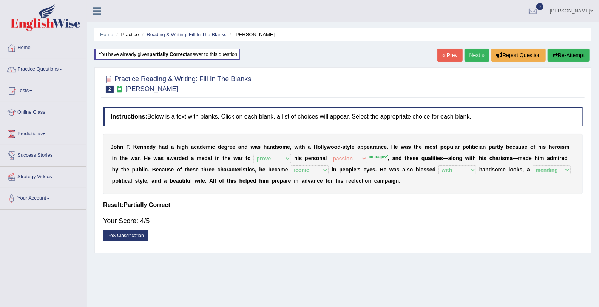
click at [483, 52] on link "Next »" at bounding box center [476, 55] width 25 height 13
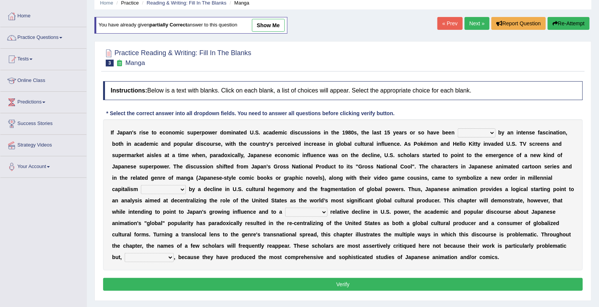
scroll to position [30, 0]
